Goal: Information Seeking & Learning: Learn about a topic

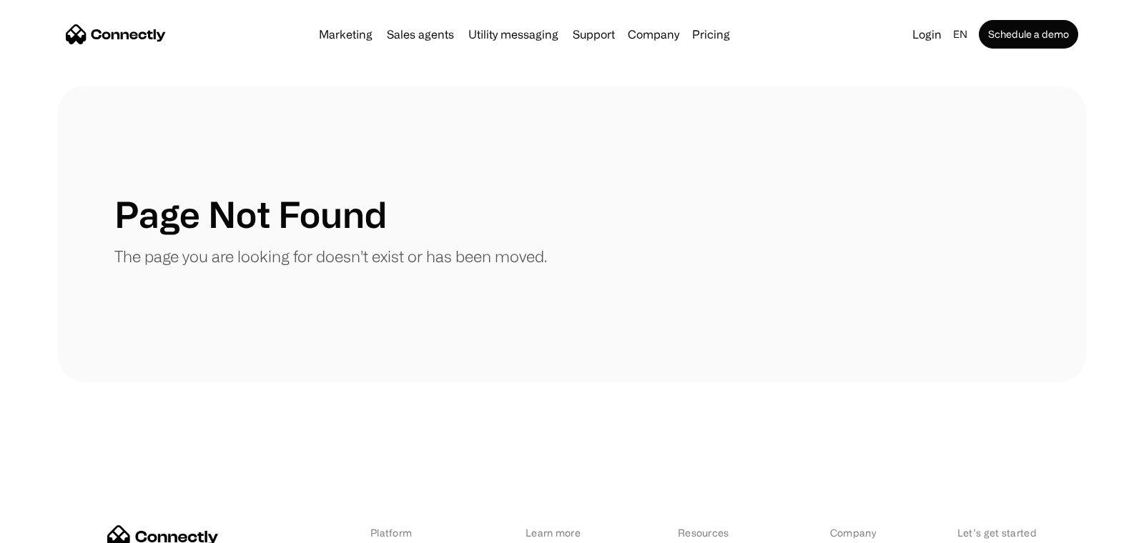
click at [142, 30] on img "home" at bounding box center [116, 34] width 100 height 20
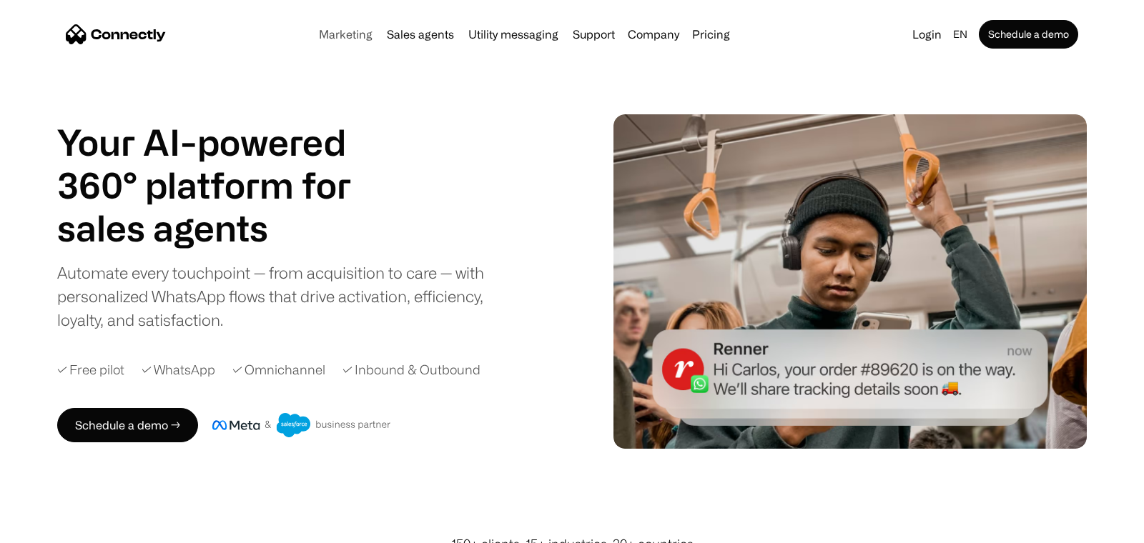
click at [332, 31] on link "Marketing" at bounding box center [345, 34] width 65 height 11
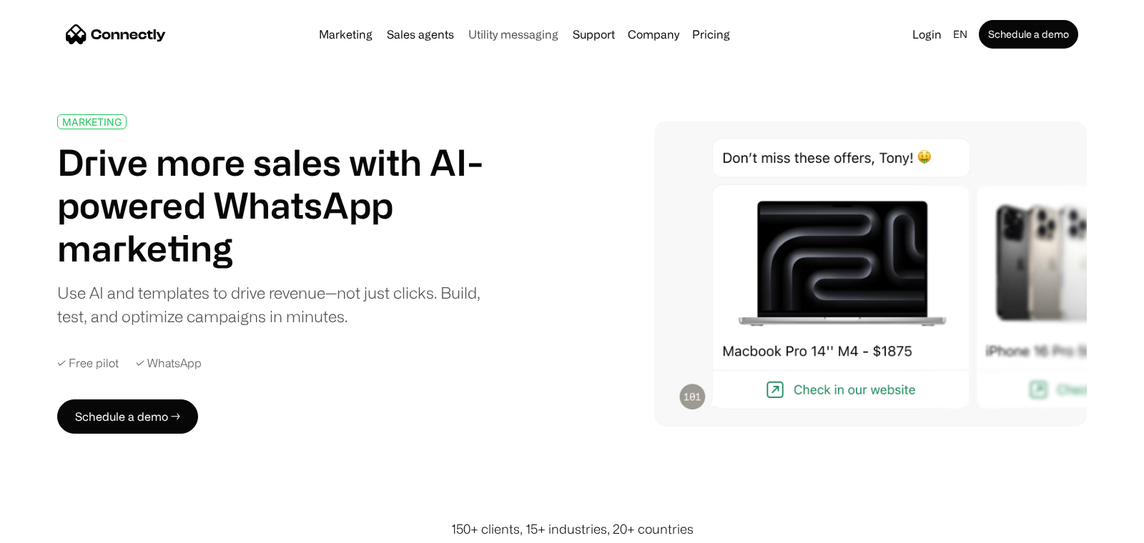
click at [522, 34] on link "Utility messaging" at bounding box center [512, 34] width 101 height 11
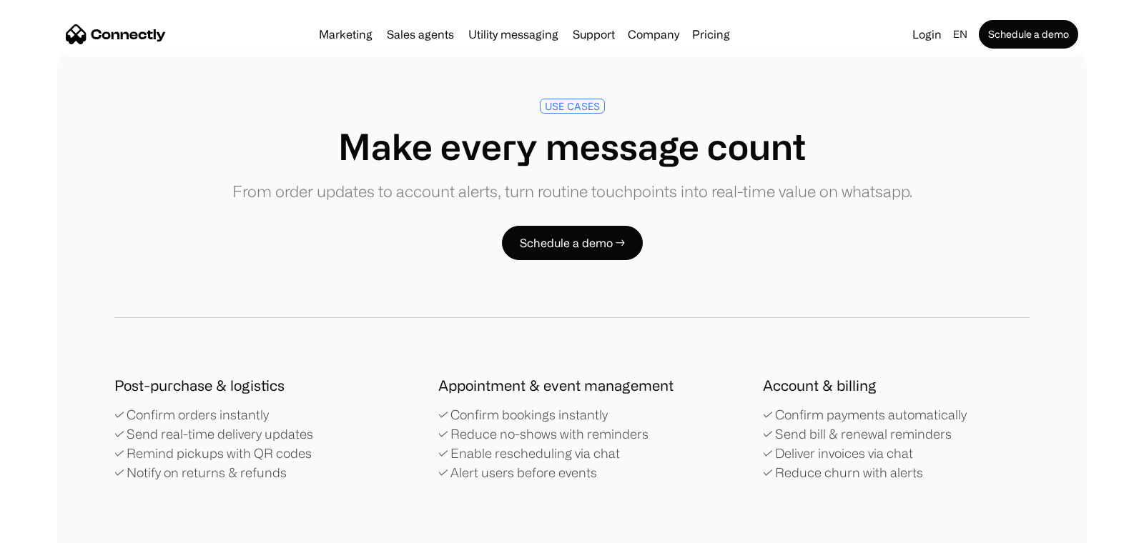
scroll to position [2299, 0]
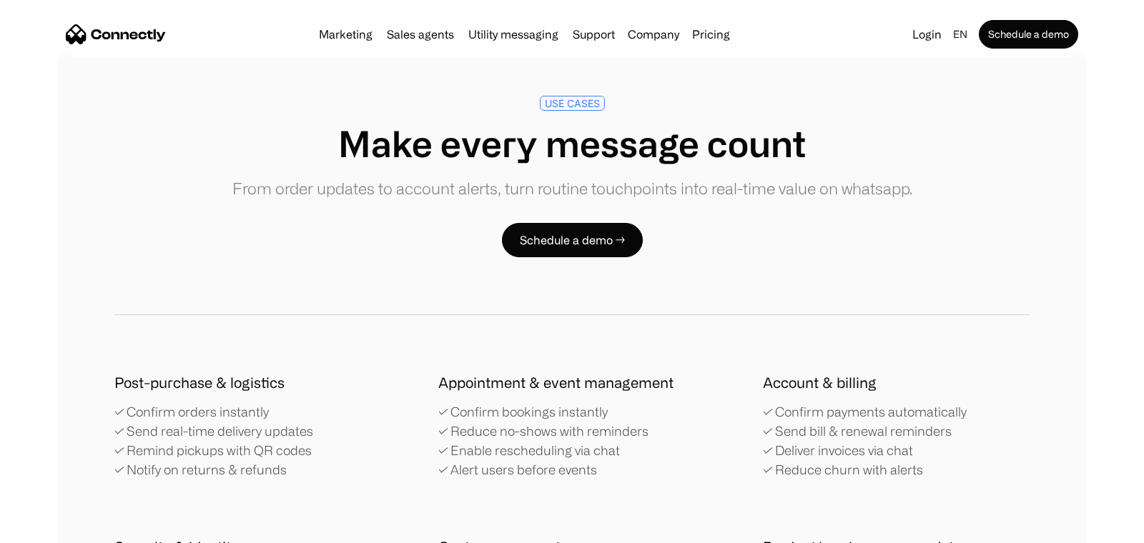
click at [442, 149] on h1 "Make every message count" at bounding box center [572, 143] width 680 height 43
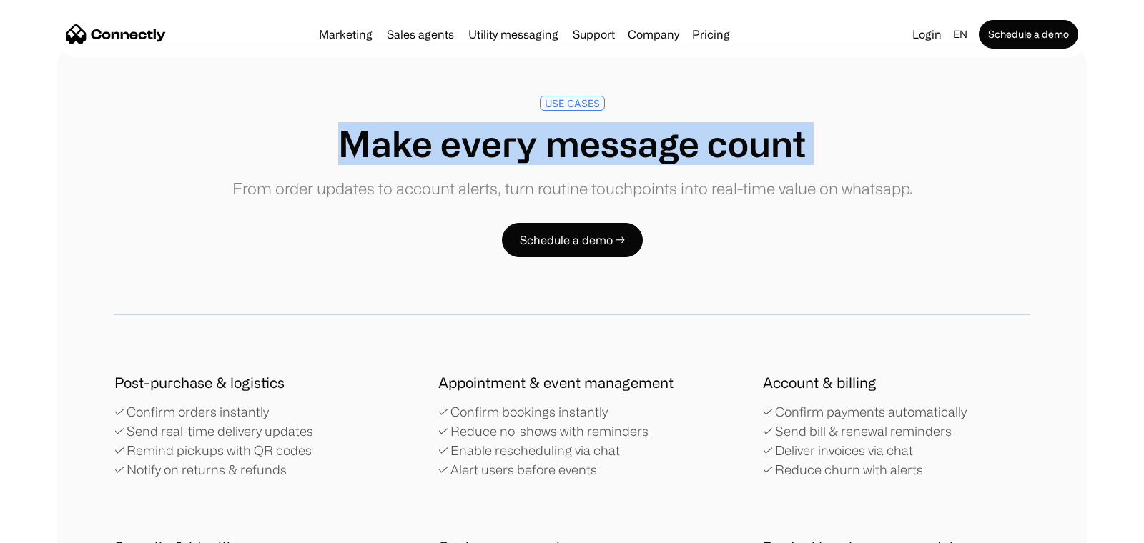
click at [442, 149] on h1 "Make every message count" at bounding box center [572, 143] width 680 height 43
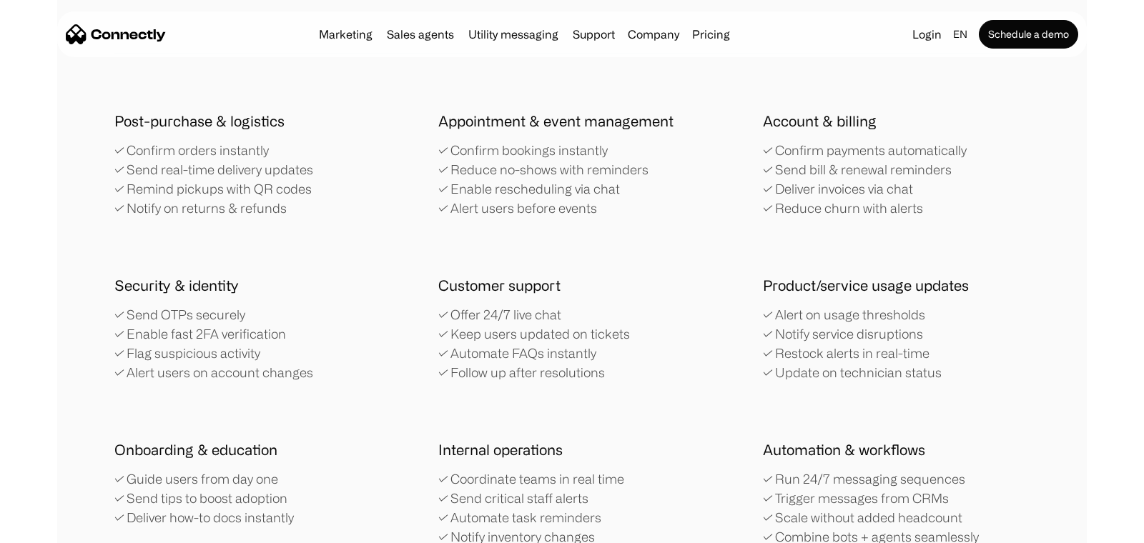
scroll to position [2565, 0]
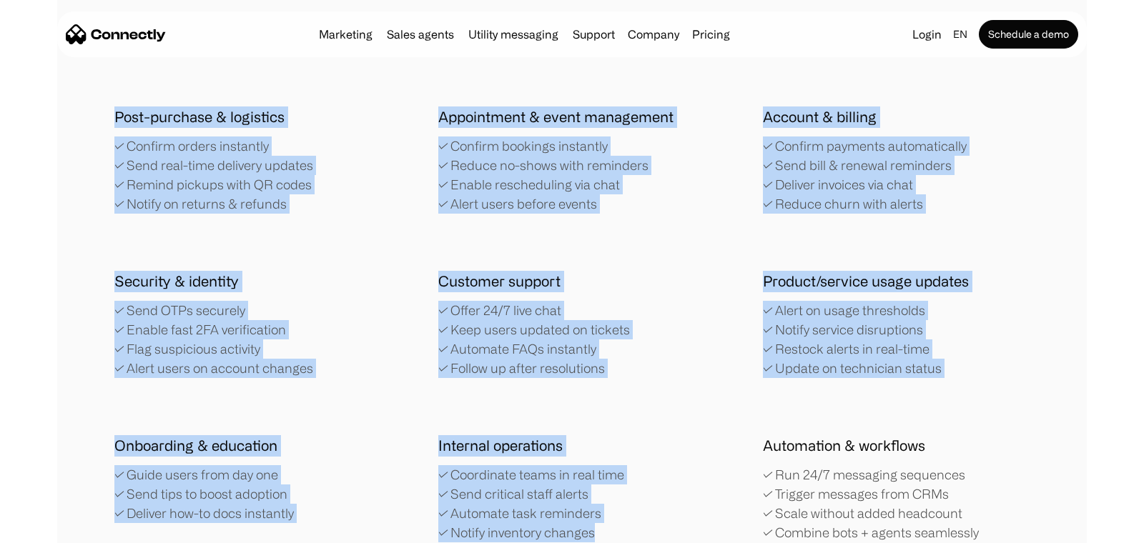
drag, startPoint x: 115, startPoint y: 113, endPoint x: 607, endPoint y: 530, distance: 644.6
click at [607, 530] on div "Post-purchase & logistics ✓ Confirm orders instantly ✓ Send real-time delivery …" at bounding box center [571, 325] width 915 height 436
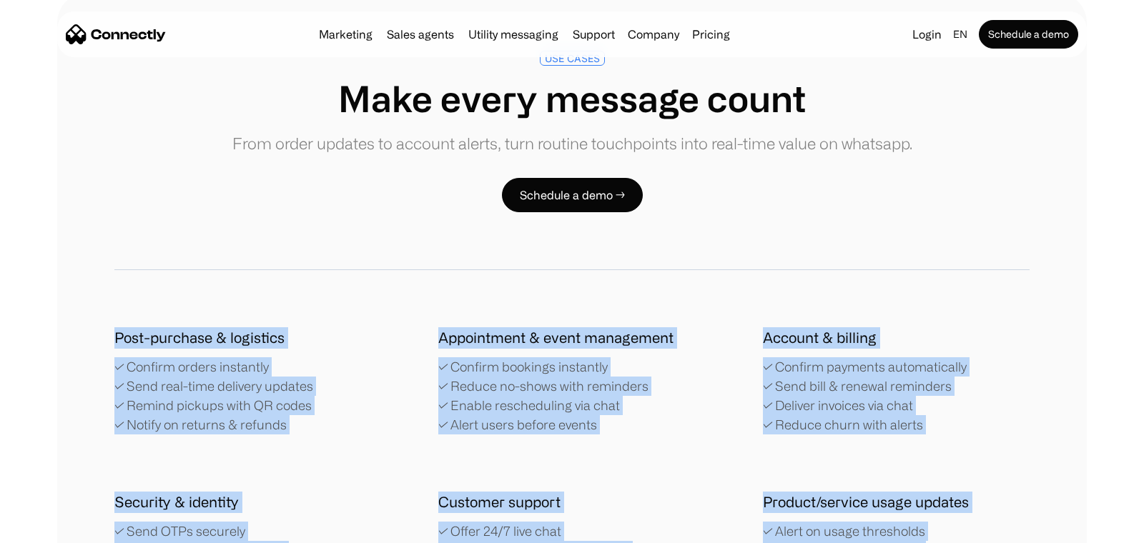
scroll to position [2339, 0]
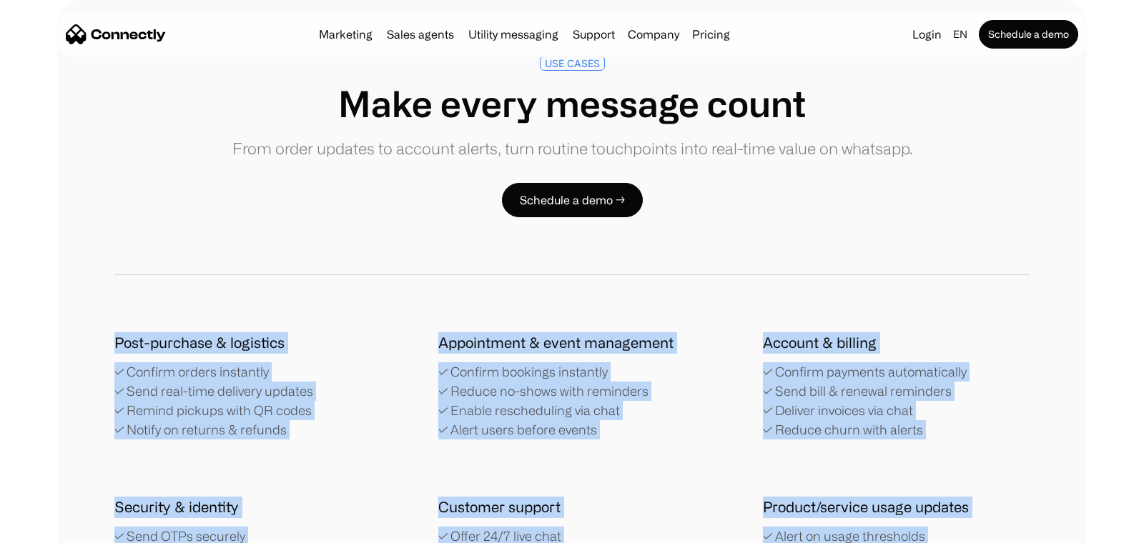
click at [349, 287] on div "USE CASES Make every message count From order updates to account alerts, turn r…" at bounding box center [571, 412] width 1029 height 827
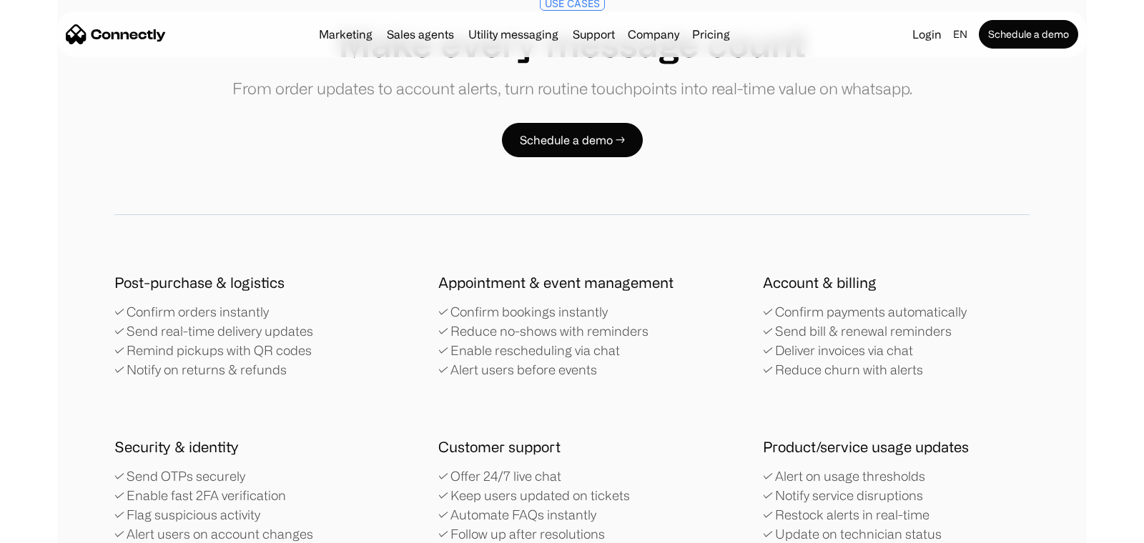
scroll to position [2399, 0]
click at [492, 286] on h1 "Appointment & event management" at bounding box center [555, 282] width 235 height 21
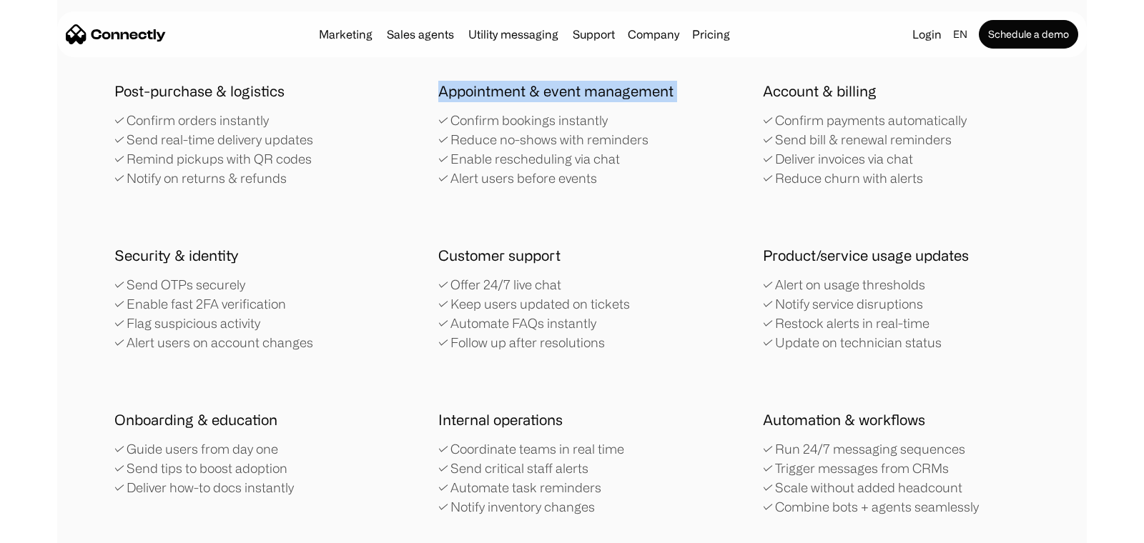
scroll to position [2636, 0]
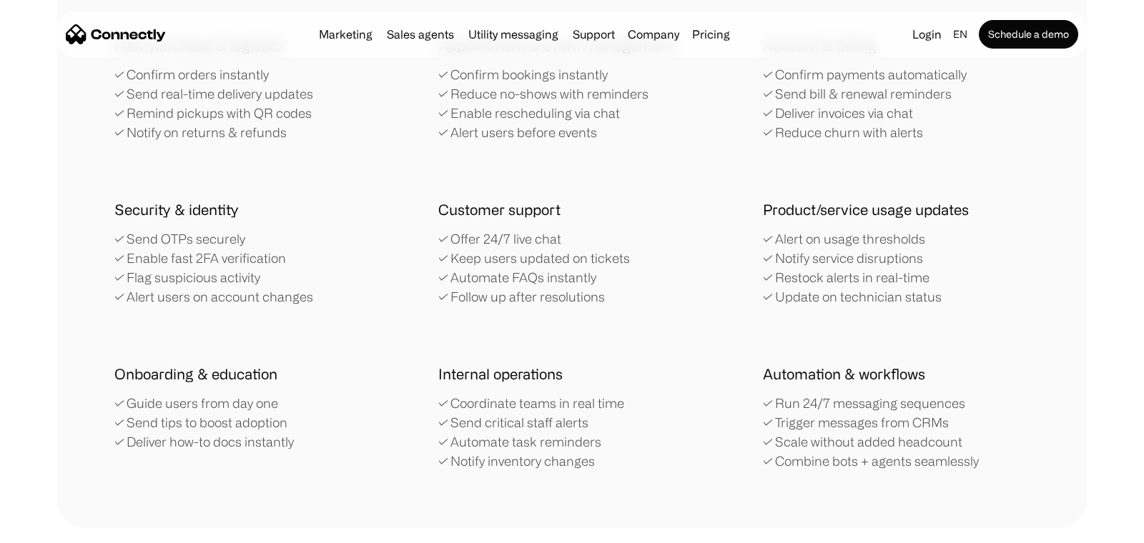
click at [453, 215] on h1 "Customer support" at bounding box center [499, 209] width 122 height 21
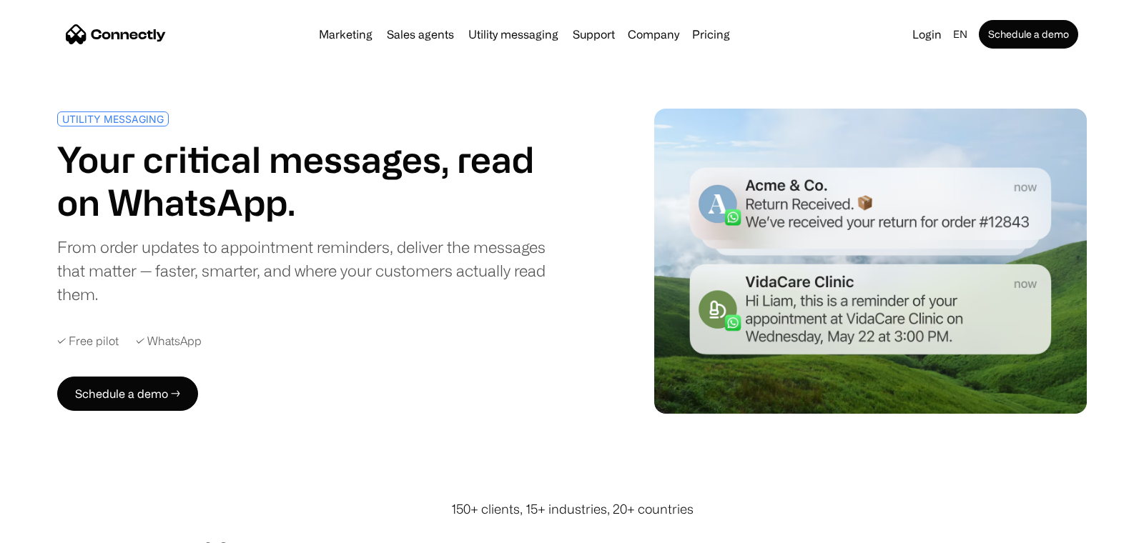
scroll to position [0, 0]
